Goal: Contribute content

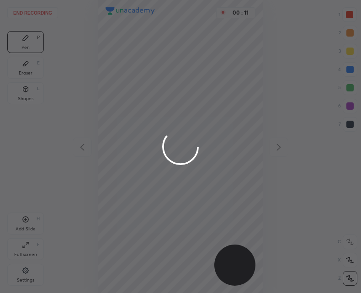
scroll to position [293, 215]
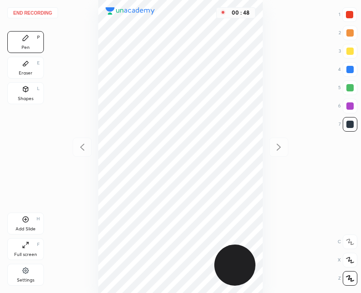
click at [23, 221] on icon at bounding box center [26, 220] width 6 height 6
click at [26, 222] on icon at bounding box center [26, 220] width 6 height 6
click at [73, 146] on div at bounding box center [82, 147] width 19 height 19
click at [278, 148] on icon at bounding box center [278, 147] width 11 height 11
click at [24, 224] on div "Add Slide H" at bounding box center [25, 224] width 37 height 22
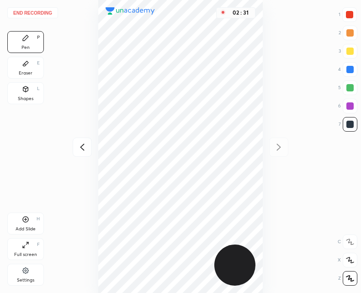
click at [81, 152] on icon at bounding box center [82, 147] width 11 height 11
click at [23, 227] on div "Add Slide" at bounding box center [26, 229] width 20 height 5
click at [277, 146] on icon at bounding box center [278, 147] width 11 height 11
click at [38, 12] on button "End recording" at bounding box center [32, 12] width 51 height 11
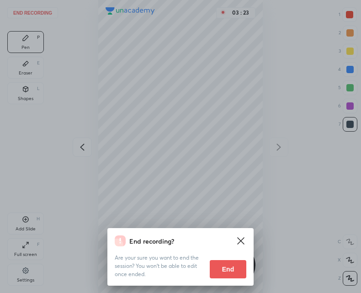
click at [227, 270] on button "End" at bounding box center [228, 269] width 37 height 18
